Goal: Information Seeking & Learning: Learn about a topic

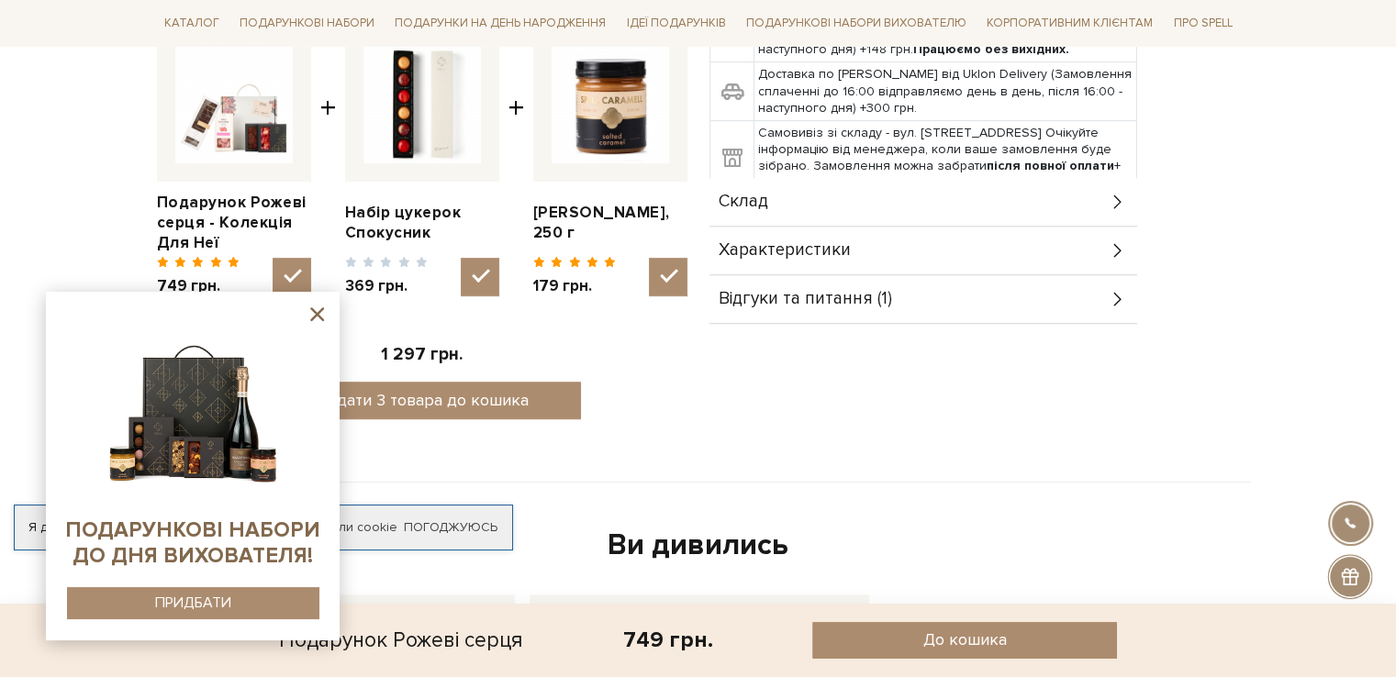
scroll to position [746, 0]
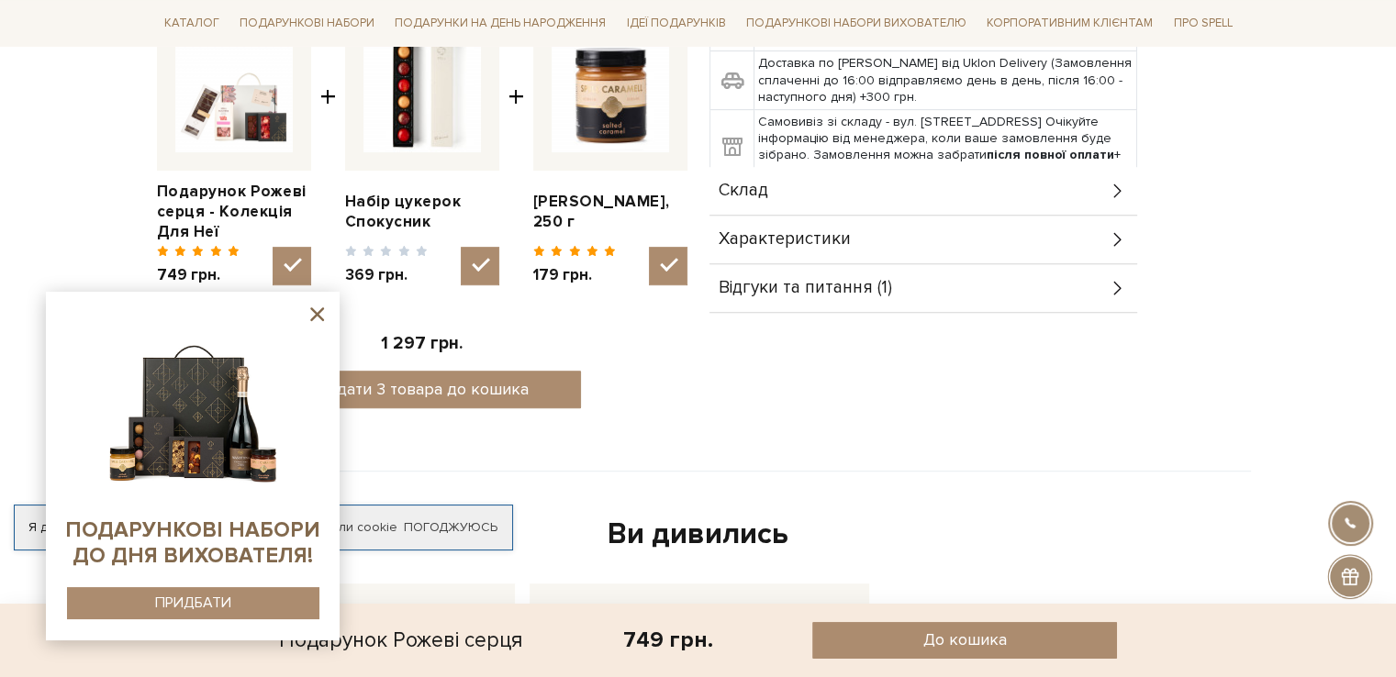
click at [1072, 233] on div "Характеристики" at bounding box center [923, 240] width 428 height 48
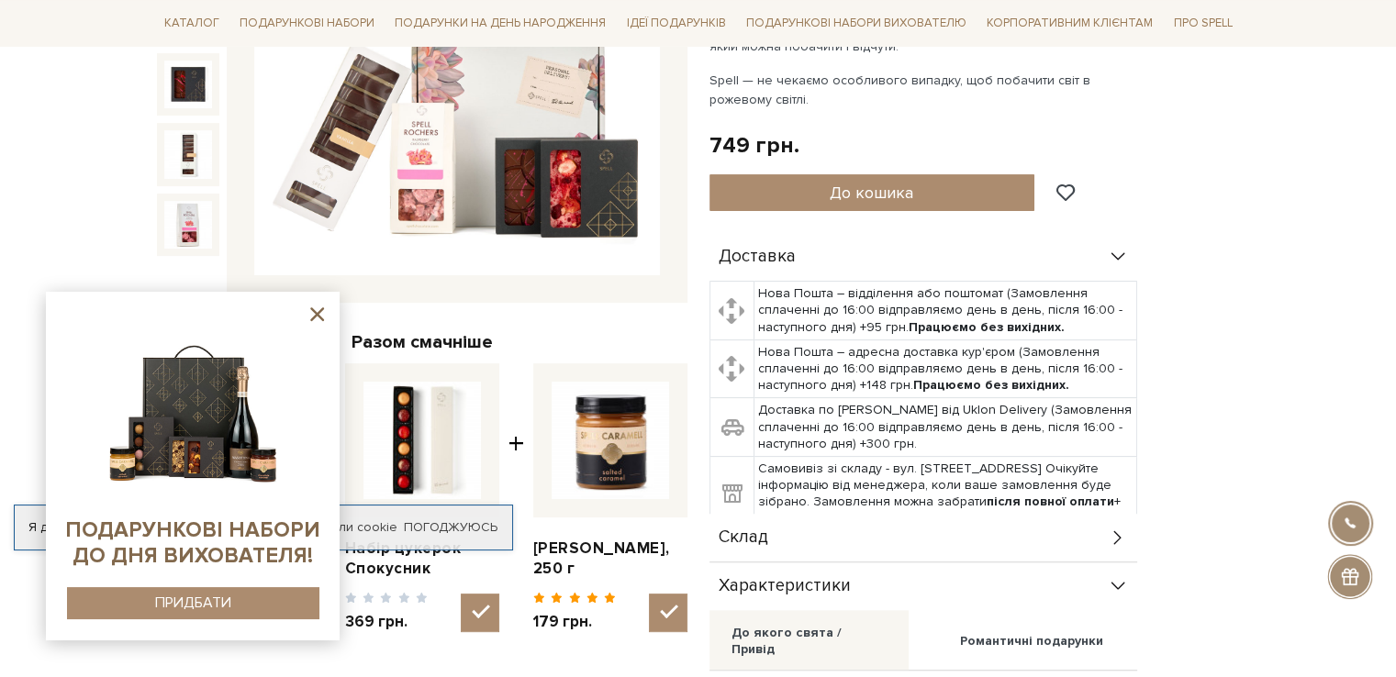
scroll to position [366, 0]
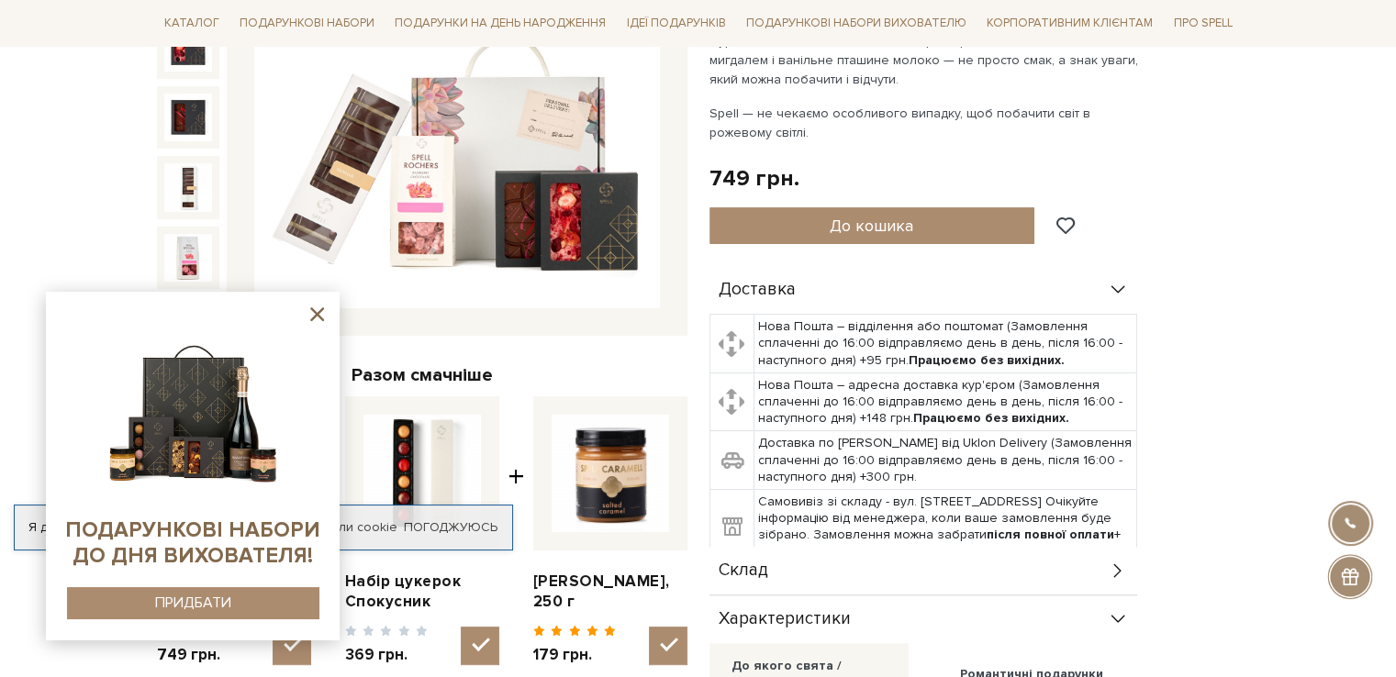
click at [314, 316] on icon at bounding box center [317, 314] width 14 height 14
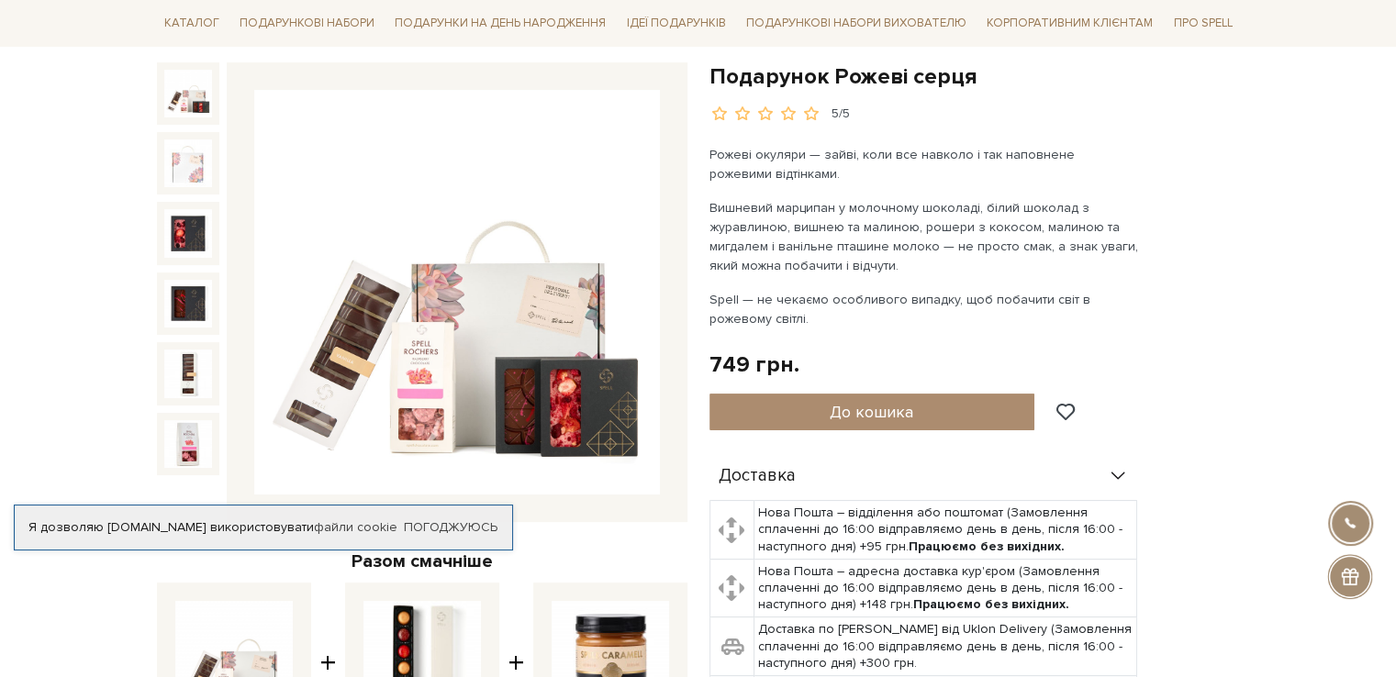
scroll to position [162, 0]
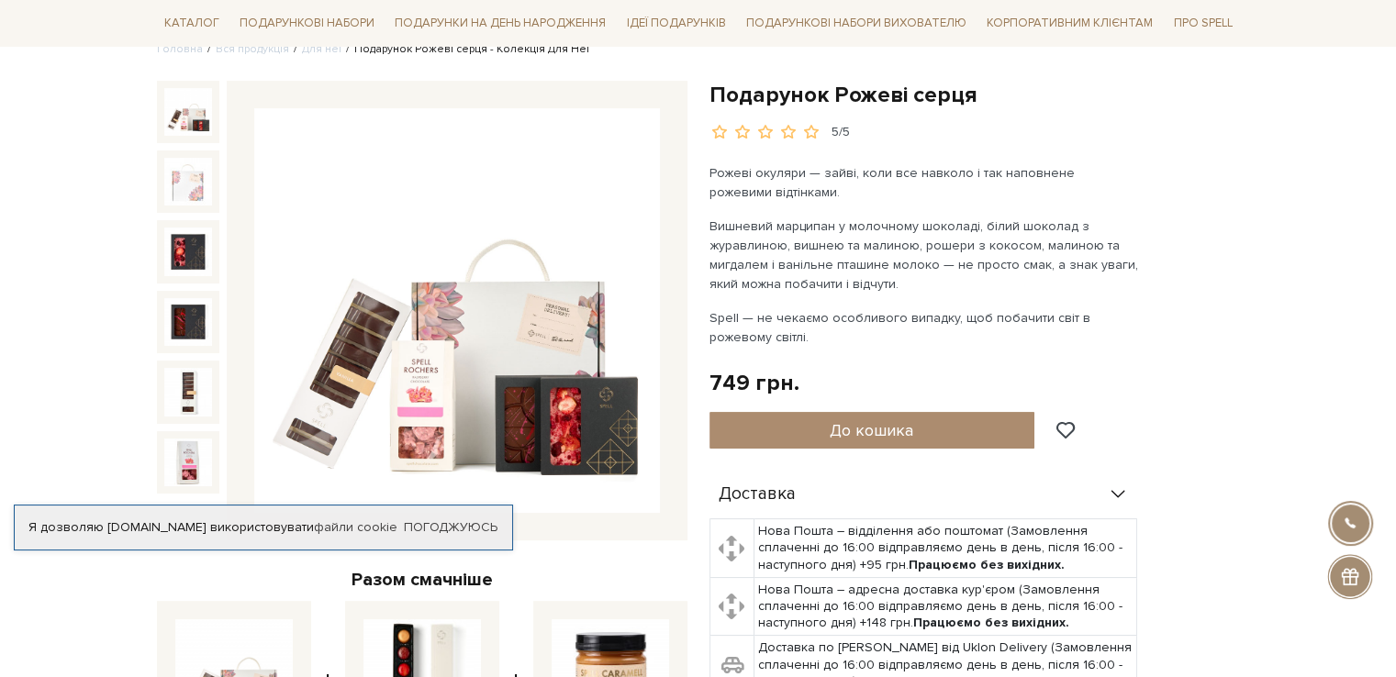
click at [518, 291] on img at bounding box center [457, 311] width 406 height 406
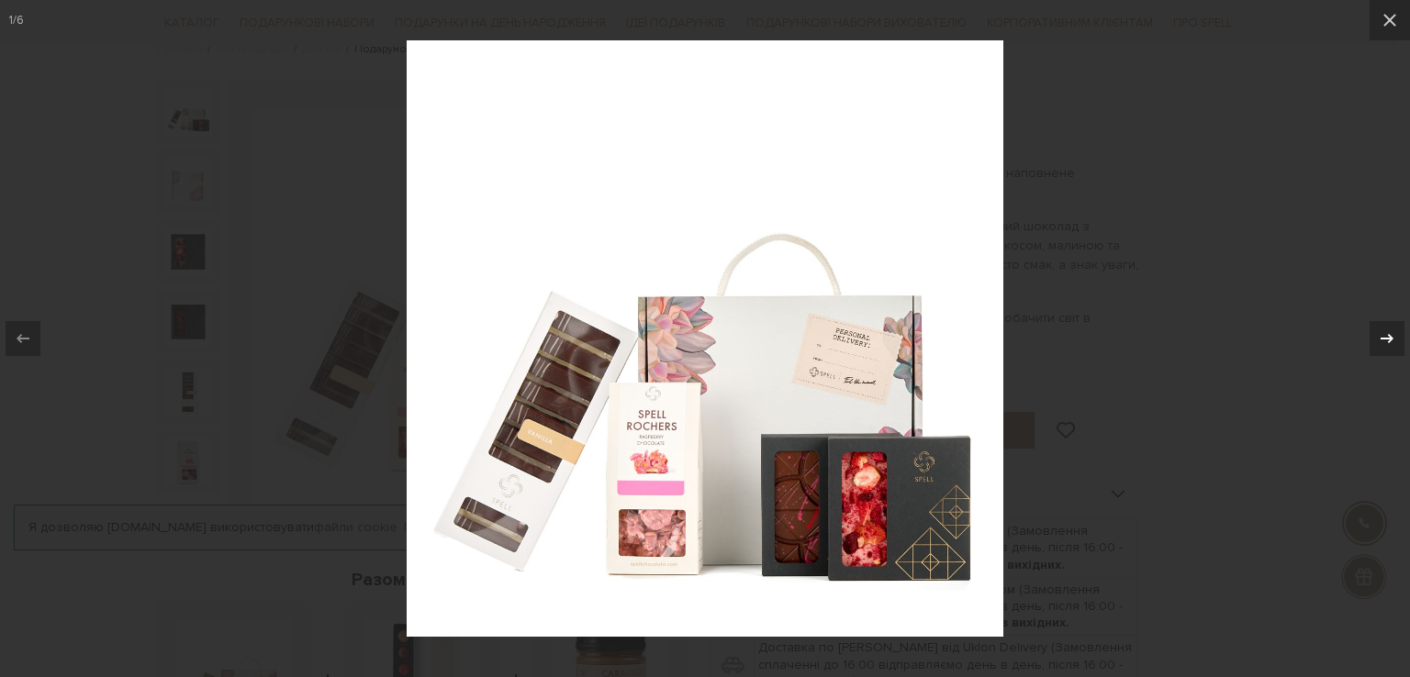
click at [1381, 336] on icon at bounding box center [1387, 339] width 22 height 22
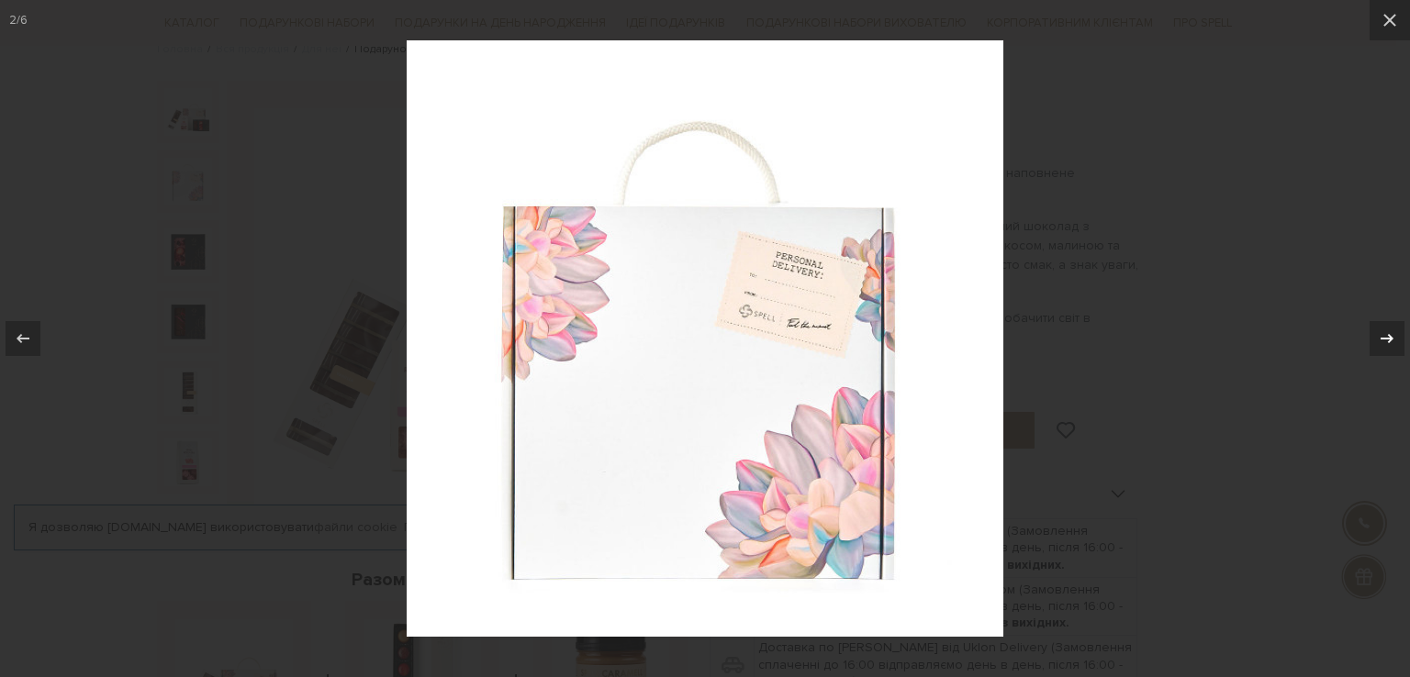
click at [1381, 336] on icon at bounding box center [1387, 339] width 22 height 22
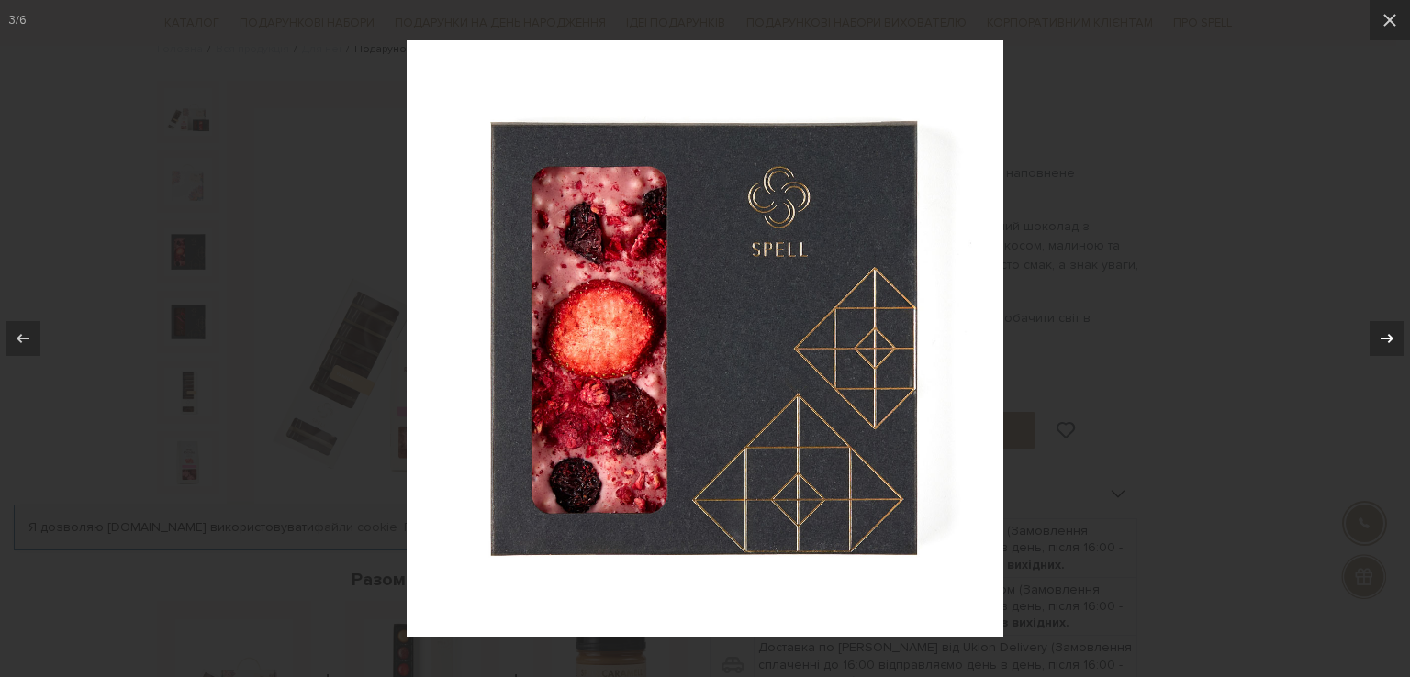
click at [1381, 336] on icon at bounding box center [1387, 339] width 22 height 22
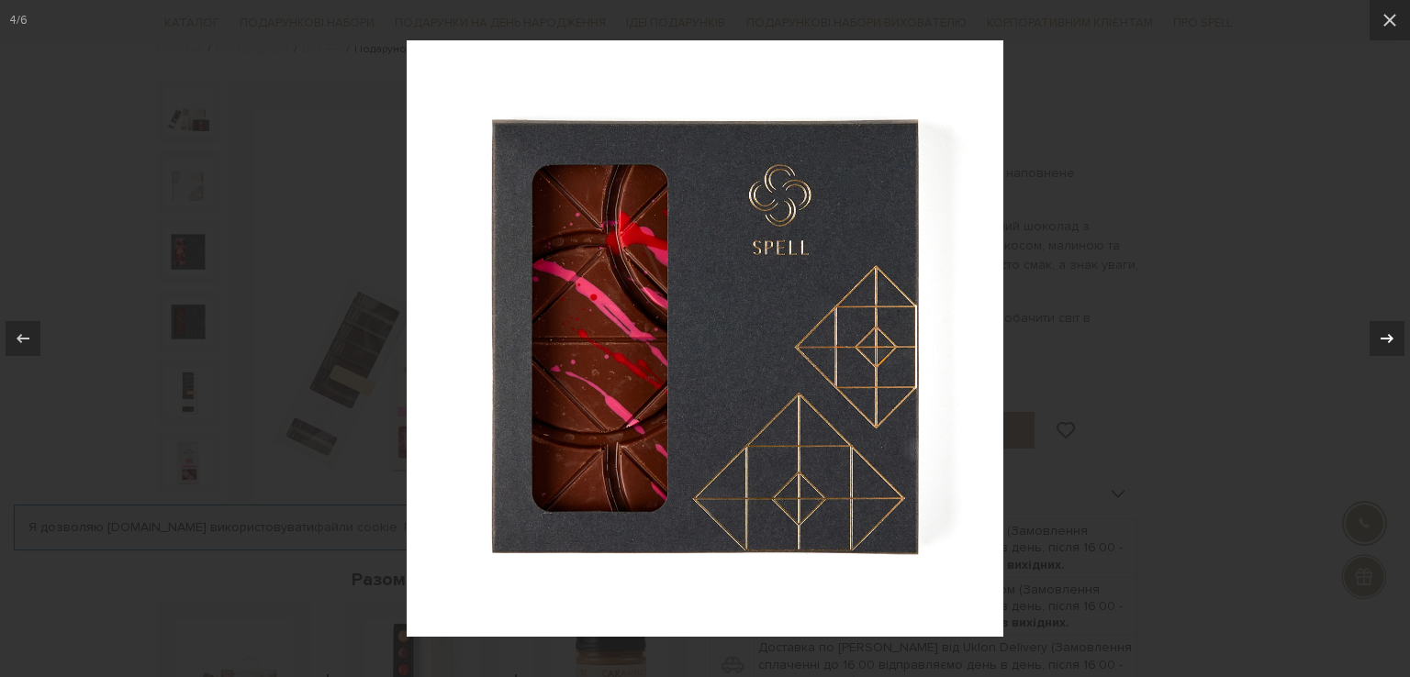
click at [1381, 336] on icon at bounding box center [1387, 339] width 22 height 22
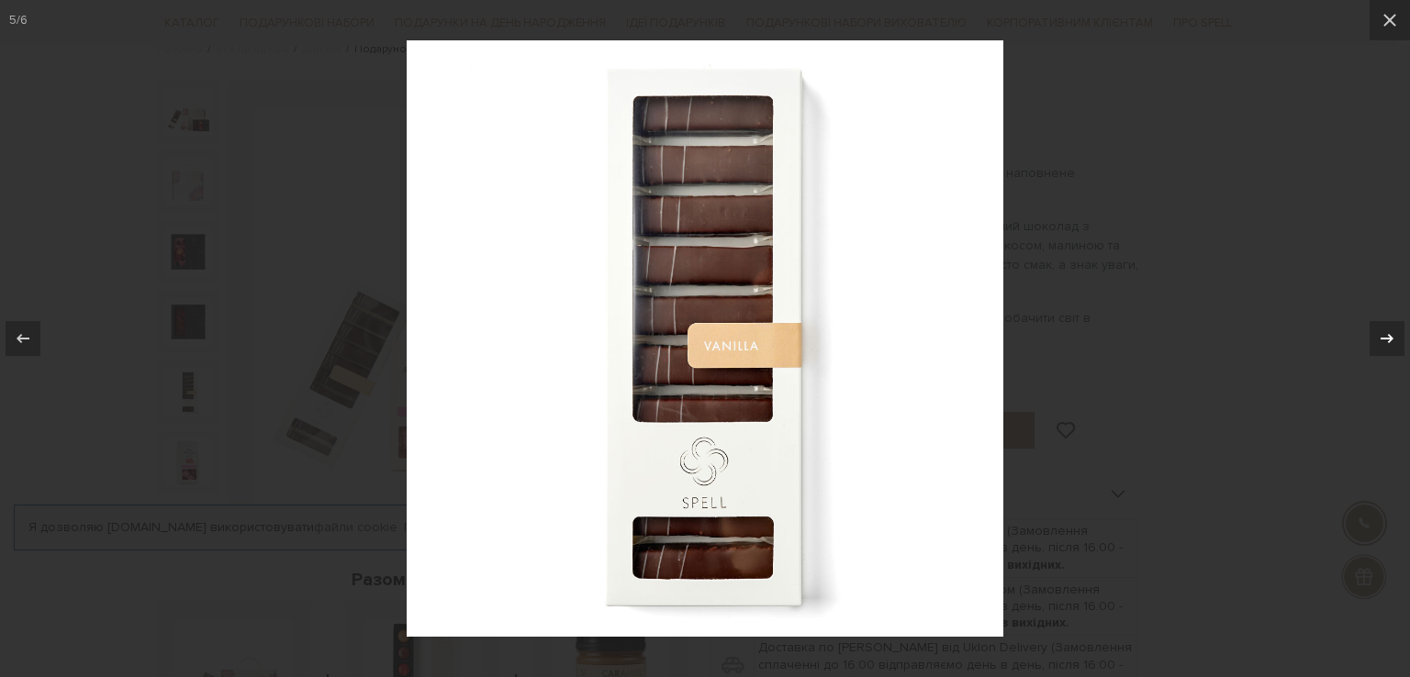
click at [1381, 336] on icon at bounding box center [1387, 339] width 22 height 22
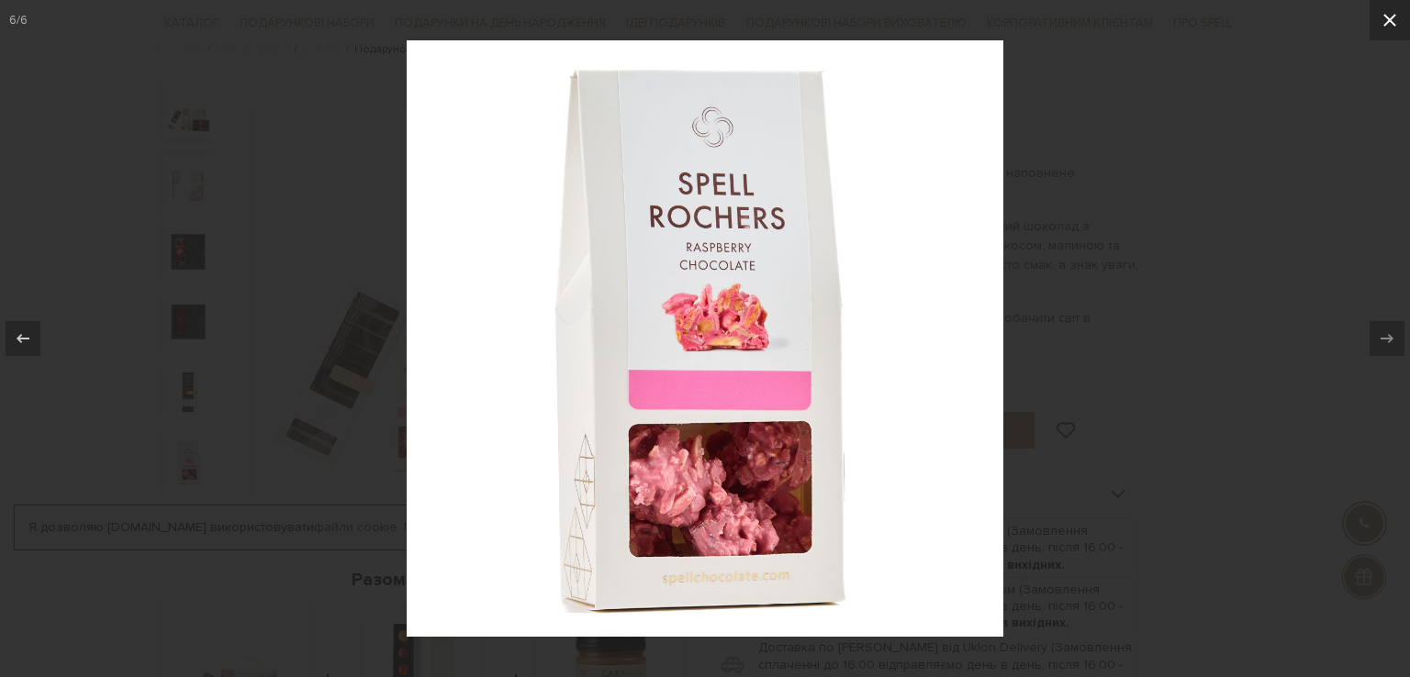
click at [1387, 22] on icon at bounding box center [1389, 20] width 13 height 13
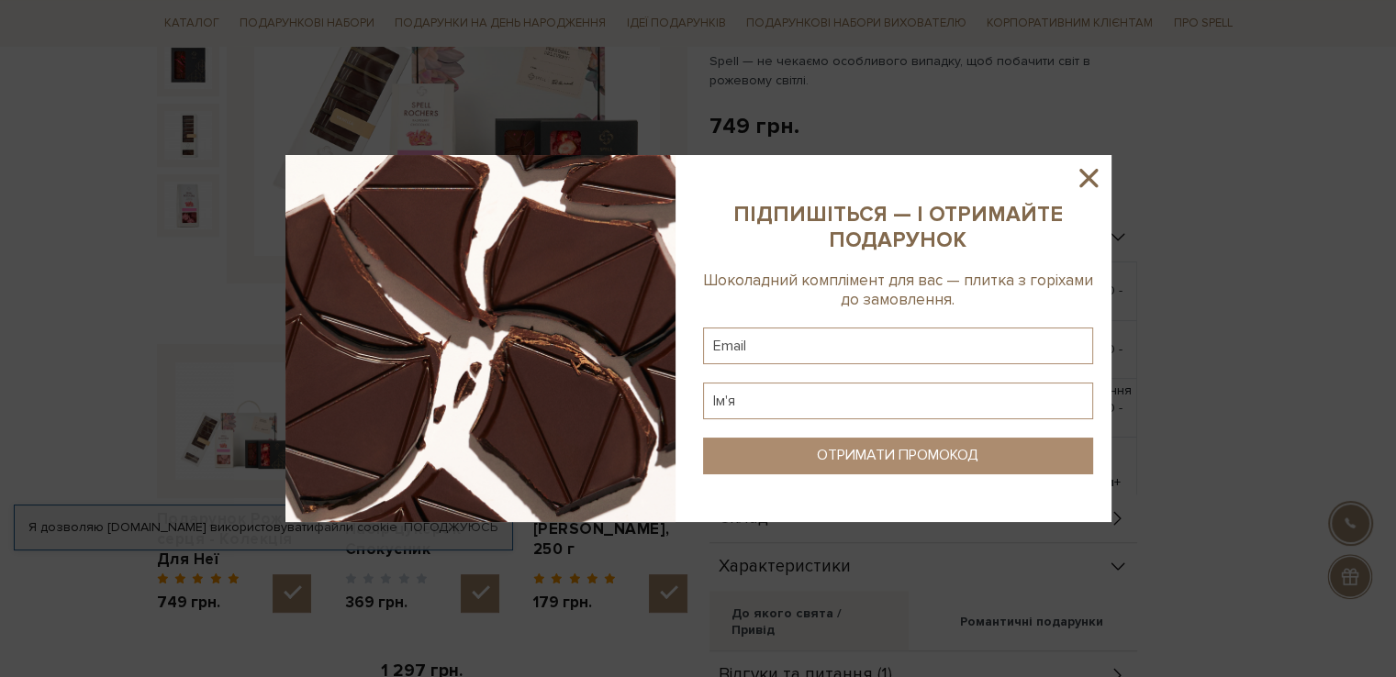
scroll to position [422, 0]
click at [1078, 175] on icon at bounding box center [1088, 177] width 31 height 31
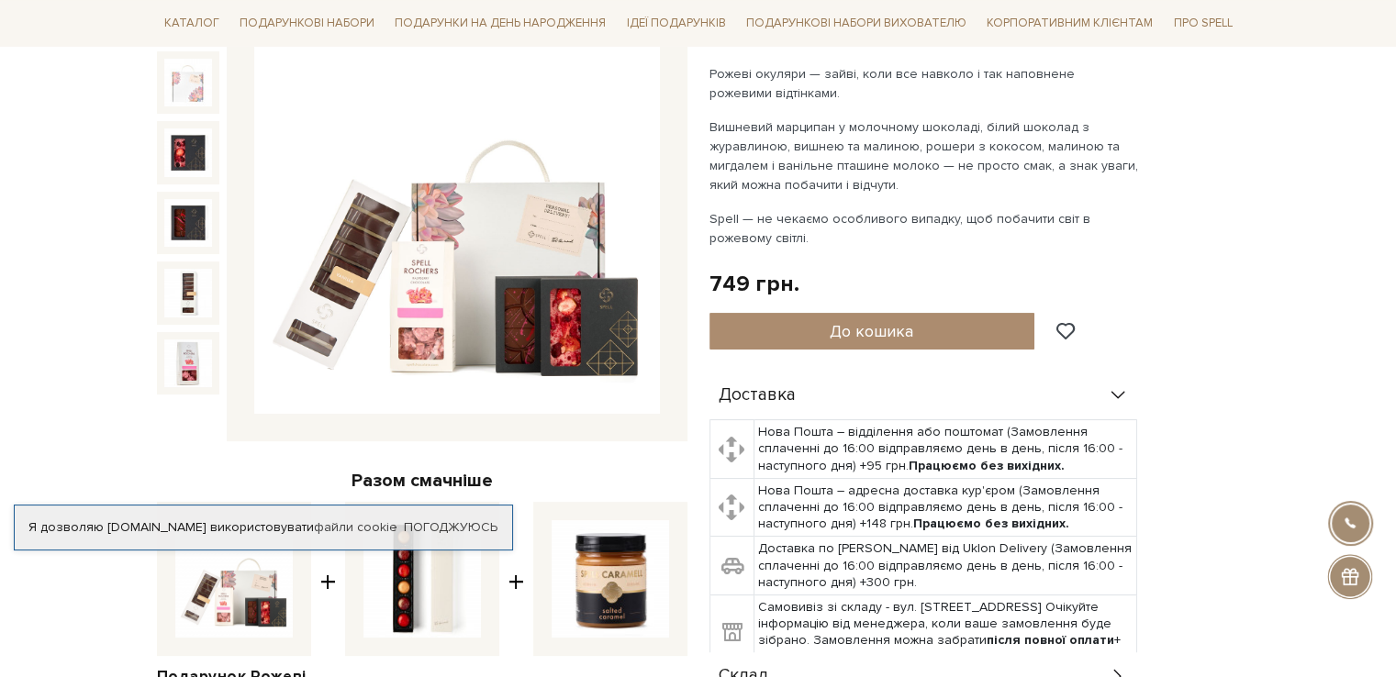
scroll to position [242, 0]
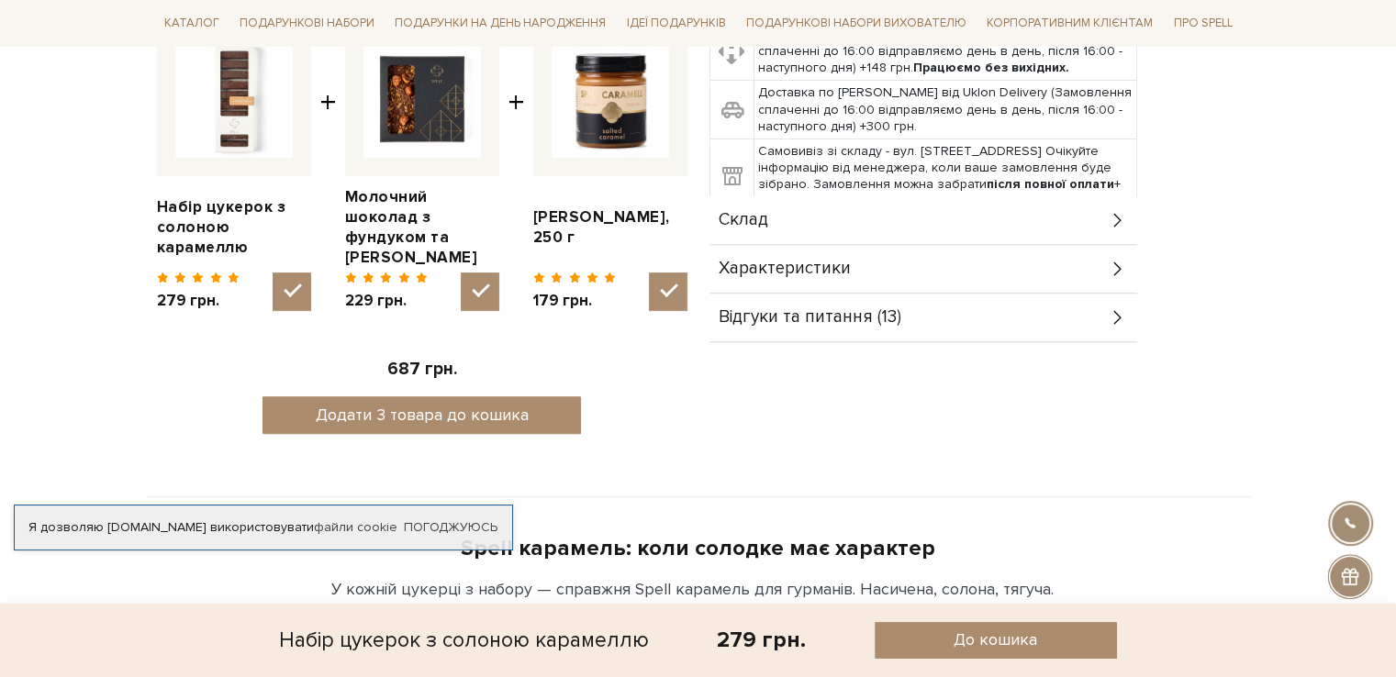
scroll to position [749, 0]
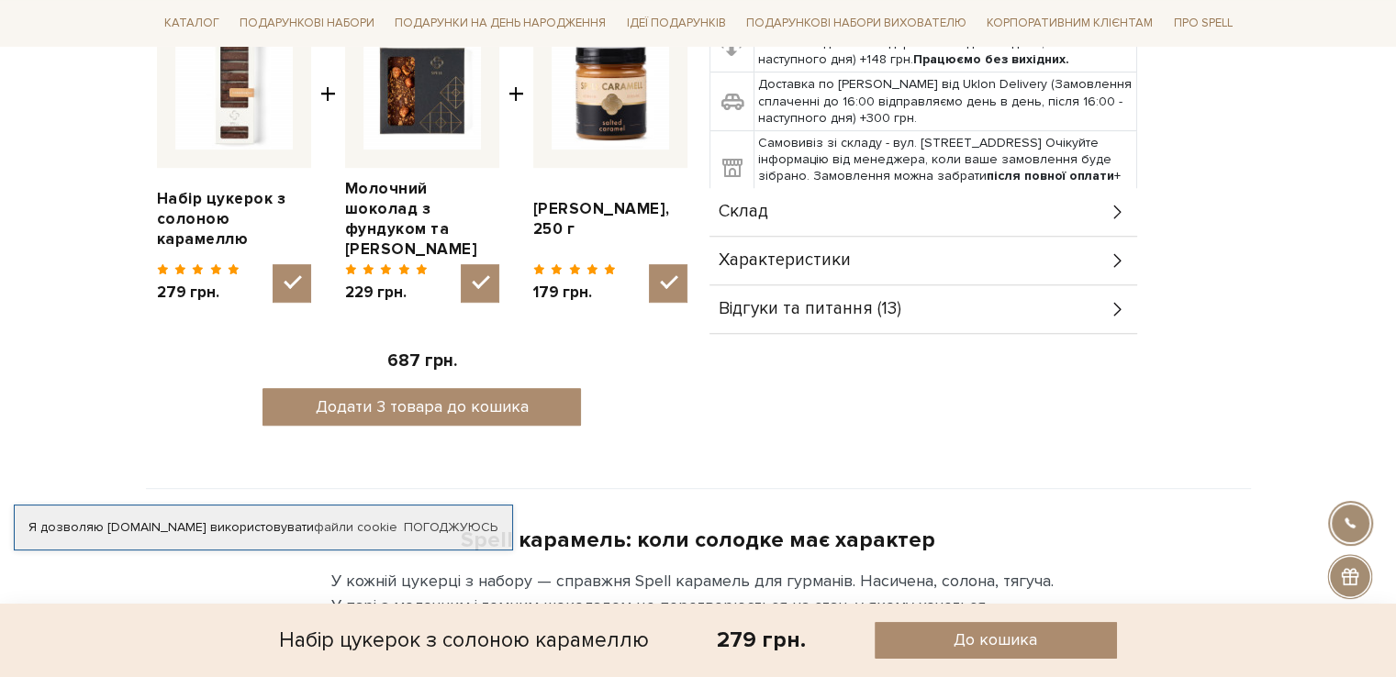
click at [1090, 206] on div "Склад" at bounding box center [923, 212] width 428 height 48
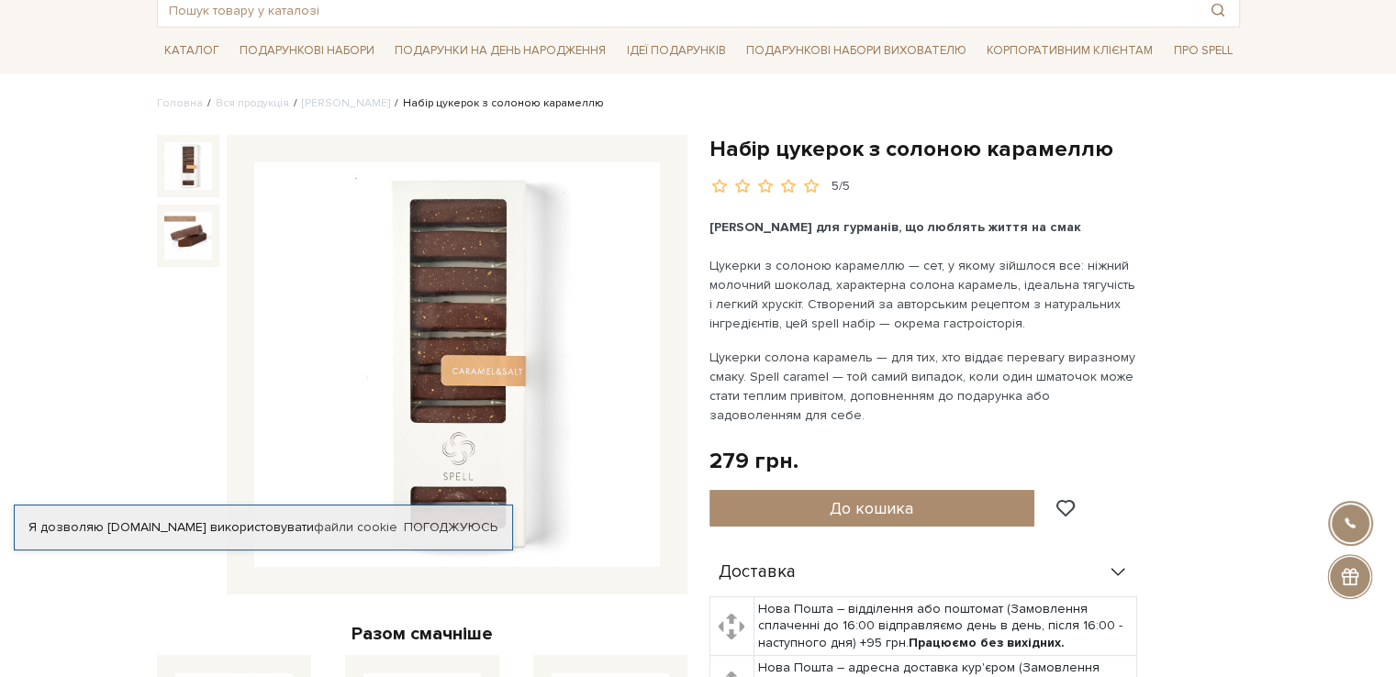
scroll to position [103, 0]
